Goal: Task Accomplishment & Management: Complete application form

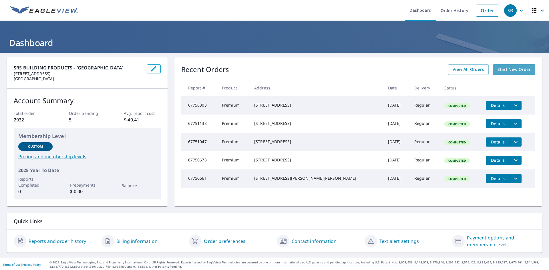
click at [506, 66] on span "Start New Order" at bounding box center [513, 69] width 33 height 7
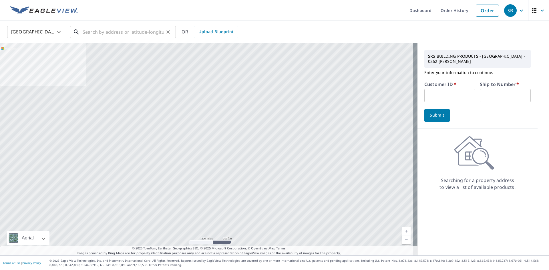
click at [151, 31] on input "text" at bounding box center [123, 32] width 81 height 16
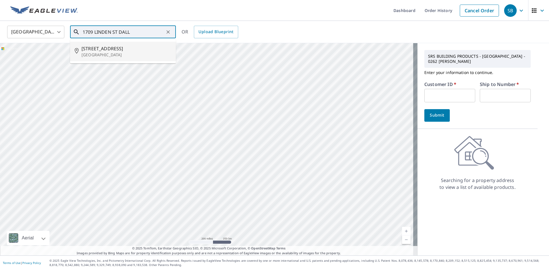
click at [112, 51] on span "[STREET_ADDRESS]" at bounding box center [126, 48] width 90 height 7
type input "[STREET_ADDRESS]"
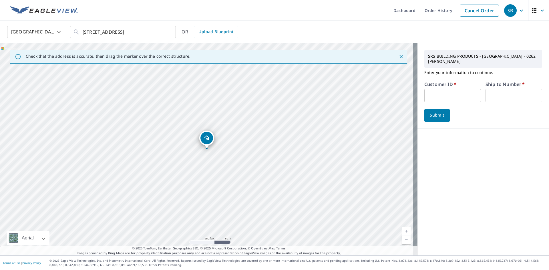
click at [438, 94] on input "text" at bounding box center [452, 95] width 57 height 13
type input "DELGAD"
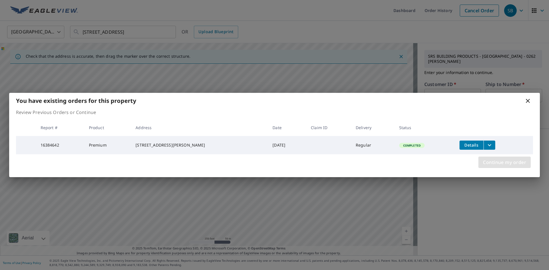
click at [507, 164] on span "Continue my order" at bounding box center [504, 162] width 43 height 8
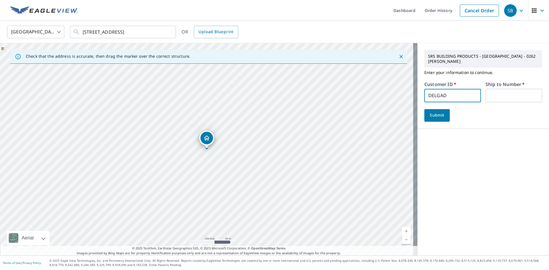
click at [494, 91] on input "text" at bounding box center [513, 95] width 57 height 13
type input "1"
click at [433, 112] on span "Submit" at bounding box center [437, 115] width 16 height 7
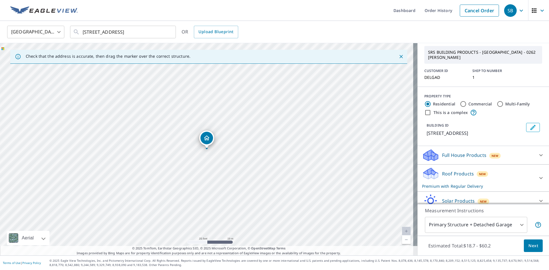
scroll to position [40, 0]
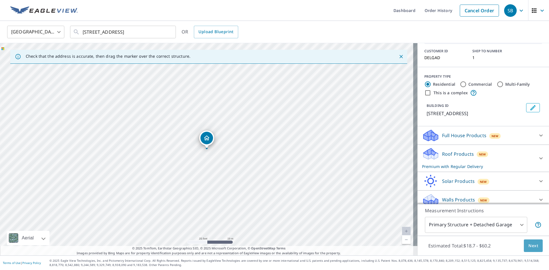
click at [528, 246] on span "Next" at bounding box center [533, 245] width 10 height 7
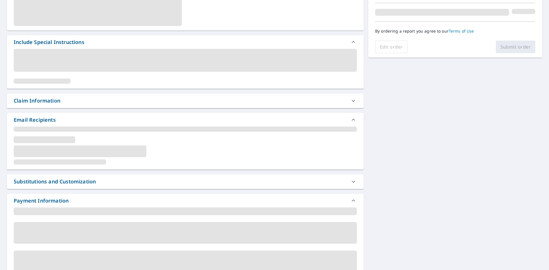
scroll to position [143, 0]
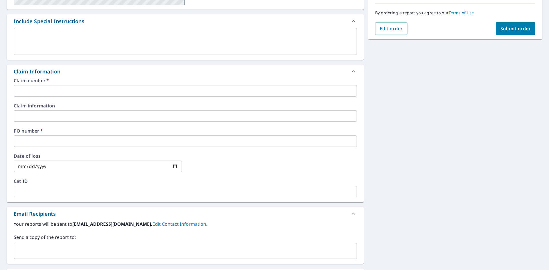
click at [60, 91] on input "text" at bounding box center [185, 90] width 343 height 11
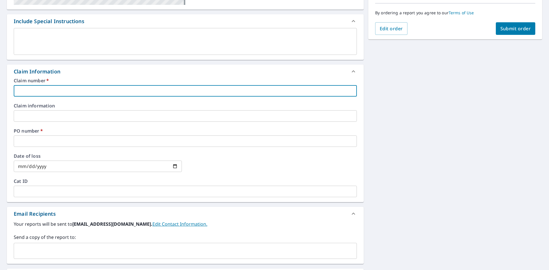
type input "DELGAD"
checkbox input "true"
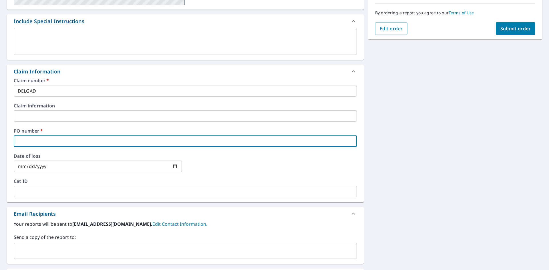
click at [59, 138] on input "text" at bounding box center [185, 140] width 343 height 11
type input "1"
checkbox input "true"
type input "17"
checkbox input "true"
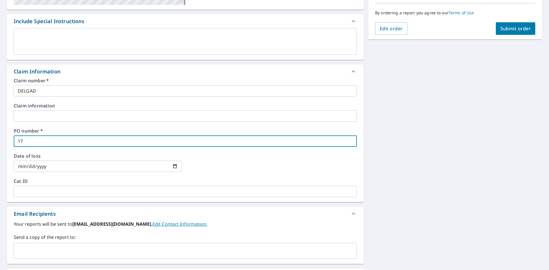
type input "170"
checkbox input "true"
type input "1709"
checkbox input "true"
type input "1709"
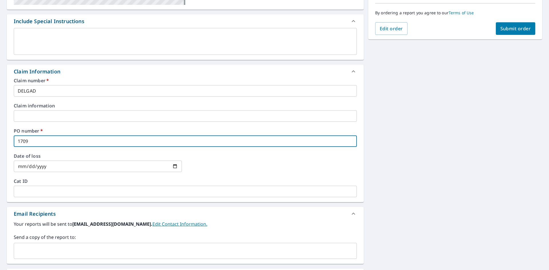
checkbox input "true"
type input "1709 L"
checkbox input "true"
type input "1709 LI"
checkbox input "true"
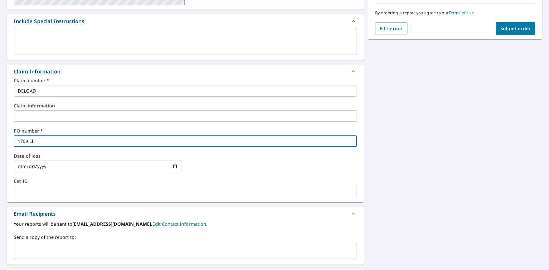
type input "1709 LIN"
checkbox input "true"
type input "1709 [PERSON_NAME]"
checkbox input "true"
type input "1709 LINDE"
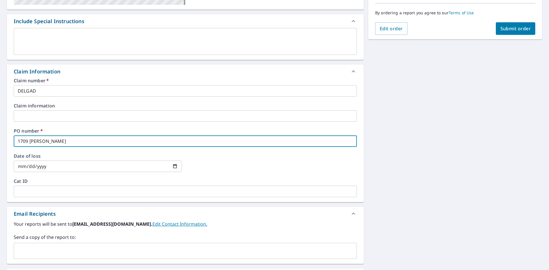
checkbox input "true"
type input "1709 LINDEN"
checkbox input "true"
type input "1709 LINDEN"
checkbox input "true"
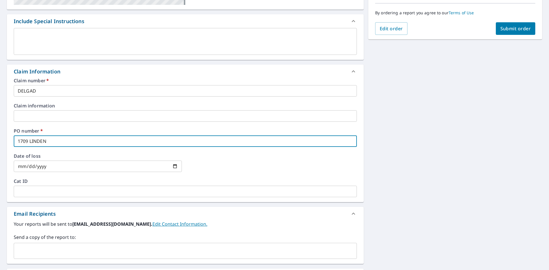
type input "1709 LINDEN S"
checkbox input "true"
type input "1709 LINDEN ST"
checkbox input "true"
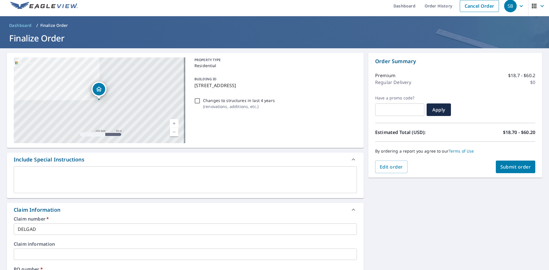
scroll to position [0, 0]
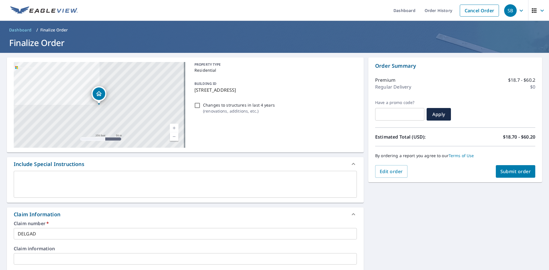
type input "1709 LINDEN ST"
click at [76, 180] on textarea at bounding box center [185, 184] width 335 height 16
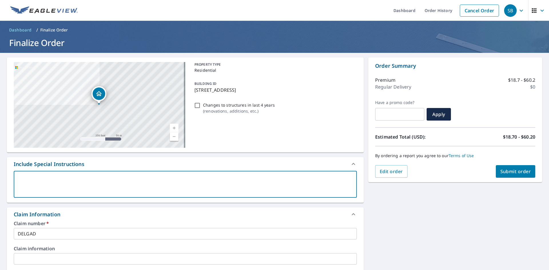
paste textarea "[EMAIL_ADDRESS][DOMAIN_NAME]; [EMAIL_ADDRESS][DOMAIN_NAME]; [EMAIL_ADDRESS][DOM…"
type textarea "[EMAIL_ADDRESS][DOMAIN_NAME]; [EMAIL_ADDRESS][DOMAIN_NAME]; [EMAIL_ADDRESS][DOM…"
type textarea "x"
checkbox input "true"
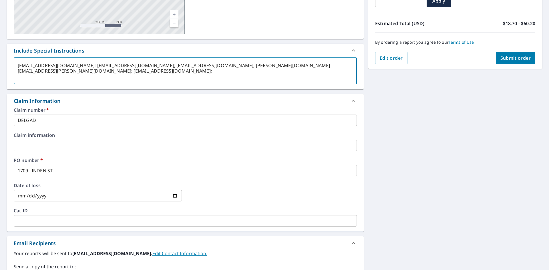
scroll to position [114, 0]
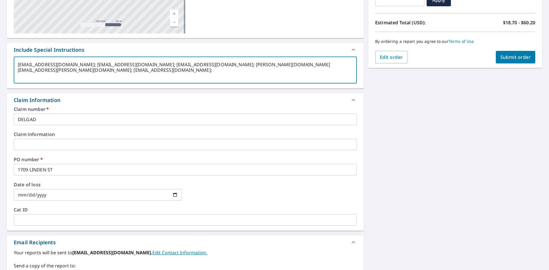
type textarea "[EMAIL_ADDRESS][DOMAIN_NAME]; [EMAIL_ADDRESS][DOMAIN_NAME]; [EMAIL_ADDRESS][DOM…"
click at [352, 100] on icon at bounding box center [353, 100] width 7 height 7
type textarea "x"
checkbox input "true"
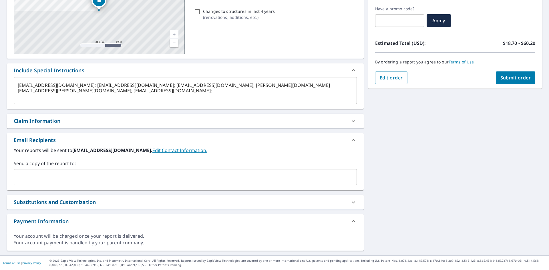
scroll to position [94, 0]
type textarea "x"
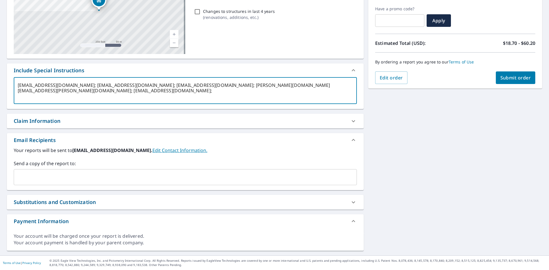
drag, startPoint x: 93, startPoint y: 85, endPoint x: 18, endPoint y: 86, distance: 75.2
click at [18, 86] on textarea "[EMAIL_ADDRESS][DOMAIN_NAME]; [EMAIL_ADDRESS][DOMAIN_NAME]; [EMAIL_ADDRESS][DOM…" at bounding box center [185, 91] width 335 height 16
type textarea "; [EMAIL_ADDRESS][DOMAIN_NAME]; [EMAIL_ADDRESS][DOMAIN_NAME]; [PERSON_NAME][DOM…"
type textarea "x"
type input "[EMAIL_ADDRESS][DOMAIN_NAME]"
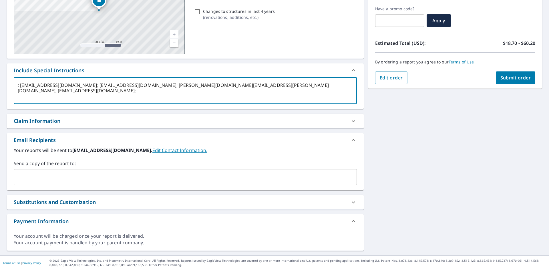
checkbox input "true"
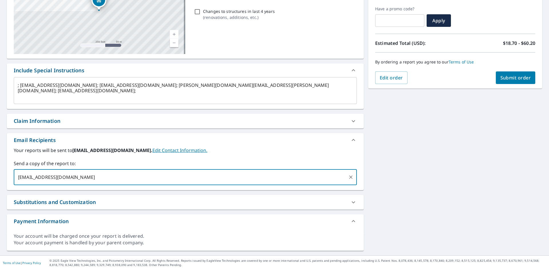
type textarea "x"
checkbox input "true"
type textarea "x"
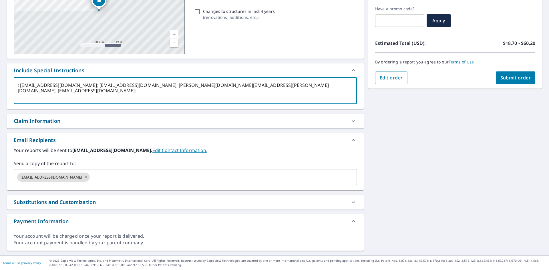
drag, startPoint x: 87, startPoint y: 85, endPoint x: 21, endPoint y: 89, distance: 66.2
click at [21, 89] on textarea "; [EMAIL_ADDRESS][DOMAIN_NAME]; [EMAIL_ADDRESS][DOMAIN_NAME]; [PERSON_NAME][DOM…" at bounding box center [185, 91] width 335 height 16
type textarea "; ; [EMAIL_ADDRESS][DOMAIN_NAME]; [PERSON_NAME][DOMAIN_NAME][EMAIL_ADDRESS][PER…"
type textarea "x"
type input "[EMAIL_ADDRESS][DOMAIN_NAME]"
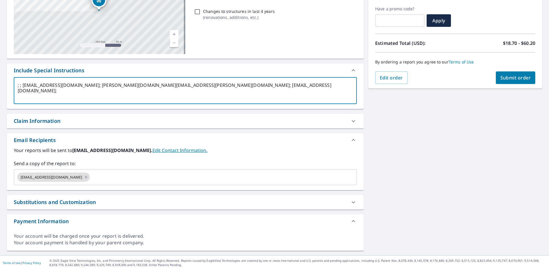
checkbox input "true"
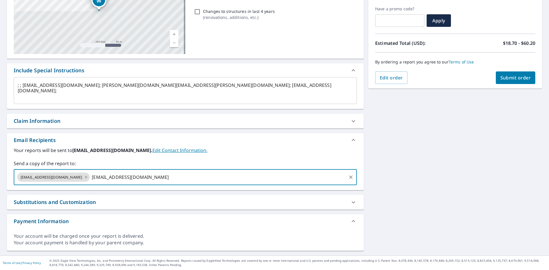
type textarea "x"
checkbox input "true"
type textarea "x"
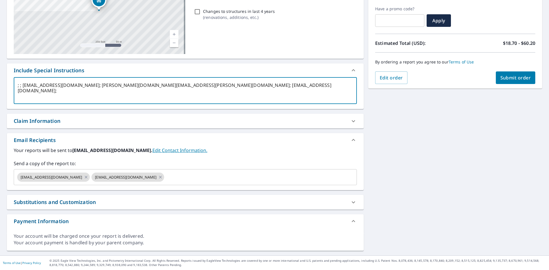
drag, startPoint x: 95, startPoint y: 86, endPoint x: 24, endPoint y: 92, distance: 71.1
click at [24, 92] on textarea "; ; [EMAIL_ADDRESS][DOMAIN_NAME]; [PERSON_NAME][DOMAIN_NAME][EMAIL_ADDRESS][PER…" at bounding box center [185, 91] width 335 height 16
type textarea "; ; ; [PERSON_NAME][EMAIL_ADDRESS][PERSON_NAME][DOMAIN_NAME]; [EMAIL_ADDRESS][D…"
type textarea "x"
type input "[EMAIL_ADDRESS][DOMAIN_NAME]"
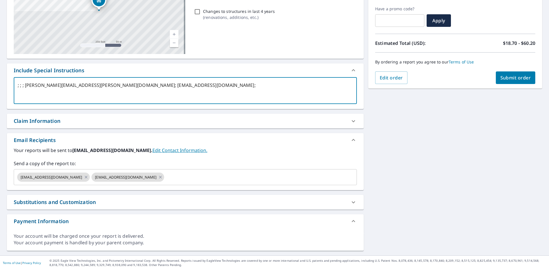
checkbox input "true"
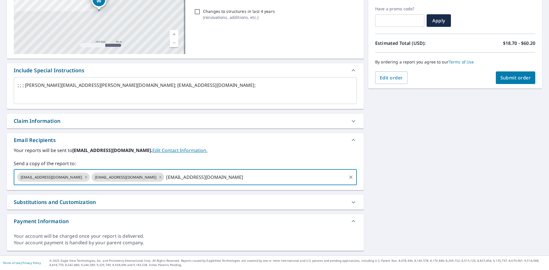
type textarea "x"
checkbox input "true"
type textarea "x"
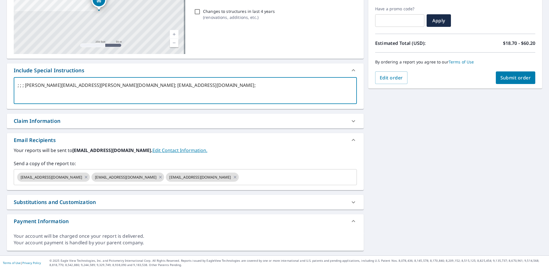
drag, startPoint x: 111, startPoint y: 84, endPoint x: 26, endPoint y: 91, distance: 84.9
click at [26, 91] on textarea "; ; ; [PERSON_NAME][EMAIL_ADDRESS][PERSON_NAME][DOMAIN_NAME]; [EMAIL_ADDRESS][D…" at bounding box center [185, 91] width 335 height 16
type textarea "; ; ; ; [EMAIL_ADDRESS][DOMAIN_NAME];"
type textarea "x"
type input "[PERSON_NAME][EMAIL_ADDRESS][PERSON_NAME][DOMAIN_NAME]"
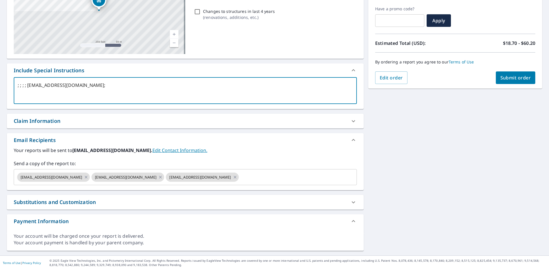
checkbox input "true"
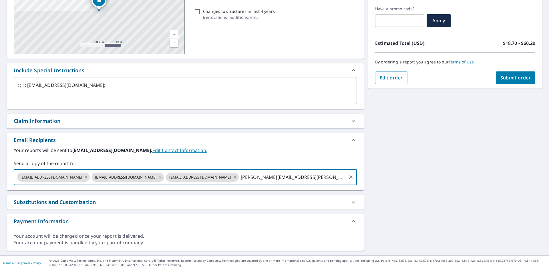
type textarea "x"
checkbox input "true"
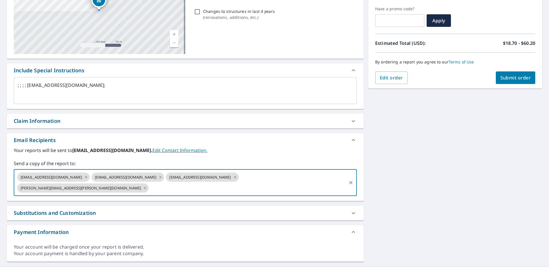
type textarea "x"
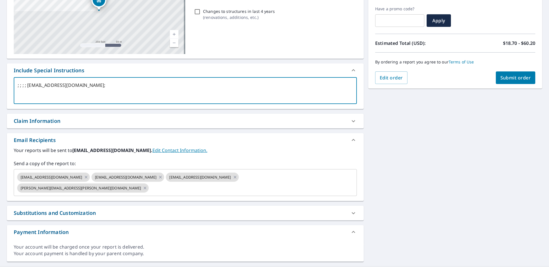
drag, startPoint x: 111, startPoint y: 85, endPoint x: 28, endPoint y: 87, distance: 82.9
click at [28, 87] on textarea "; ; ; ; [EMAIL_ADDRESS][DOMAIN_NAME];" at bounding box center [185, 91] width 335 height 16
type textarea "; ; ; ; ;"
type textarea "x"
type input "[EMAIL_ADDRESS][DOMAIN_NAME]"
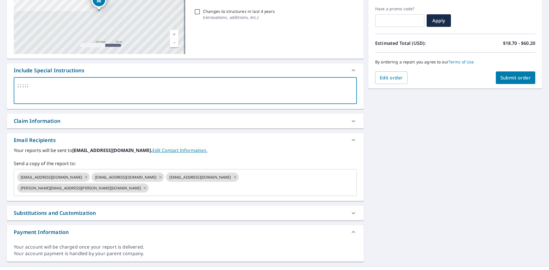
checkbox input "true"
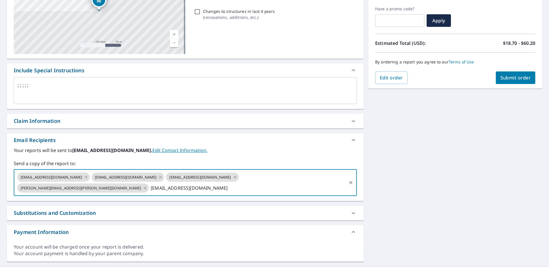
type textarea "x"
checkbox input "true"
type input "[PERSON_NAME][EMAIL_ADDRESS][PERSON_NAME][DOMAIN_NAME]"
type textarea "x"
checkbox input "true"
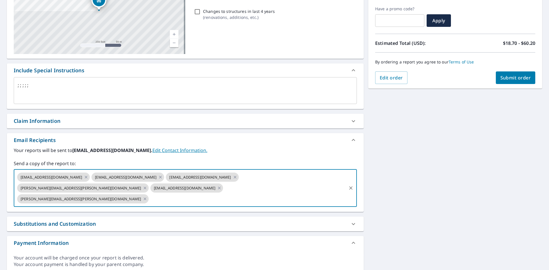
type textarea "x"
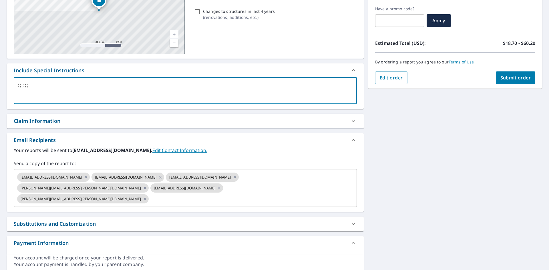
drag, startPoint x: 40, startPoint y: 85, endPoint x: 0, endPoint y: 85, distance: 39.7
click at [0, 85] on div "[STREET_ADDRESS] A standard road map Aerial A detailed look from above Labels L…" at bounding box center [274, 118] width 549 height 318
checkbox input "true"
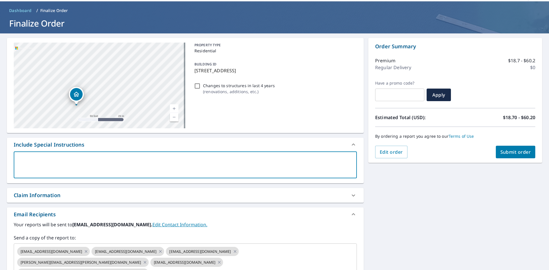
scroll to position [19, 0]
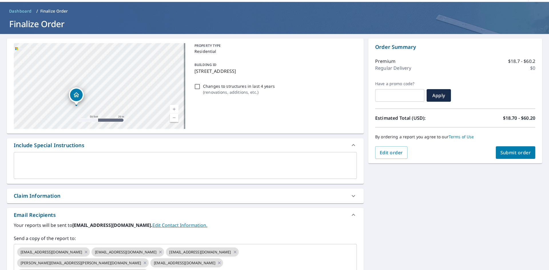
click at [501, 151] on span "Submit order" at bounding box center [515, 152] width 31 height 6
checkbox input "true"
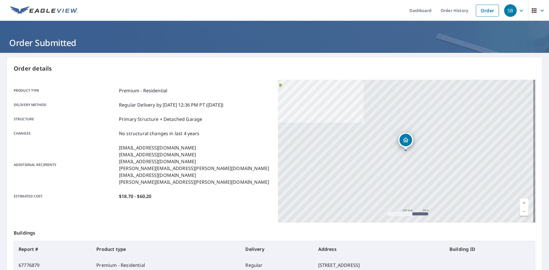
click at [63, 16] on link at bounding box center [44, 10] width 74 height 21
